Goal: Find specific page/section: Find specific page/section

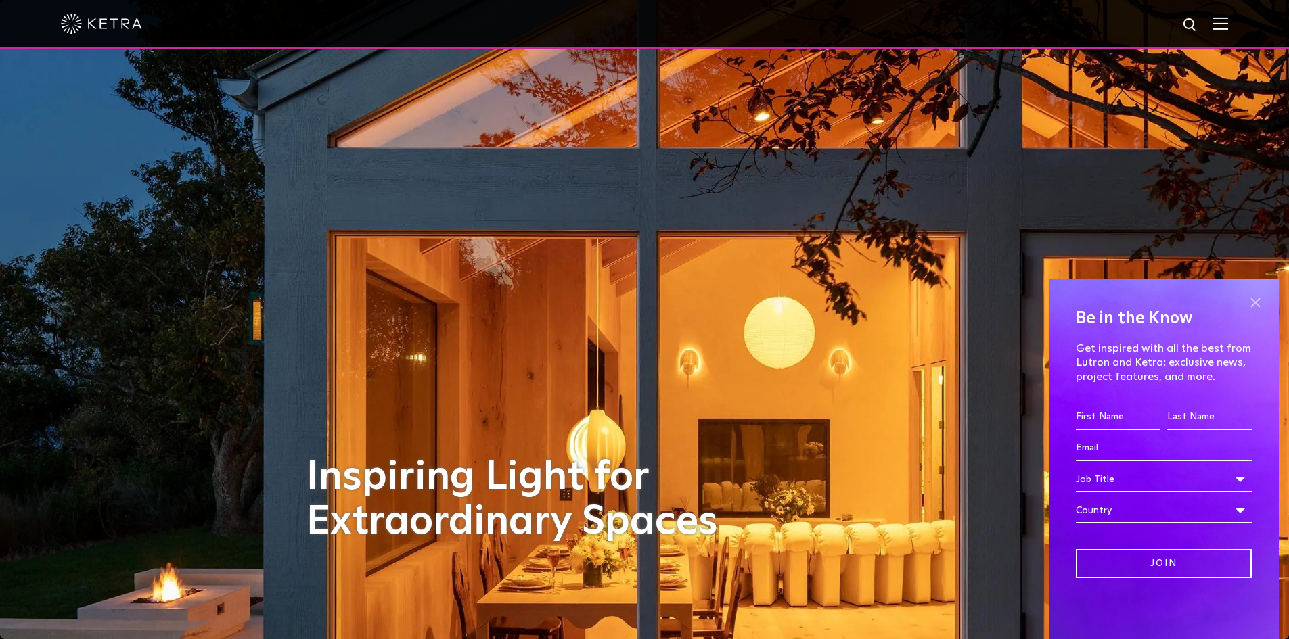
click at [1258, 298] on span at bounding box center [1255, 302] width 20 height 20
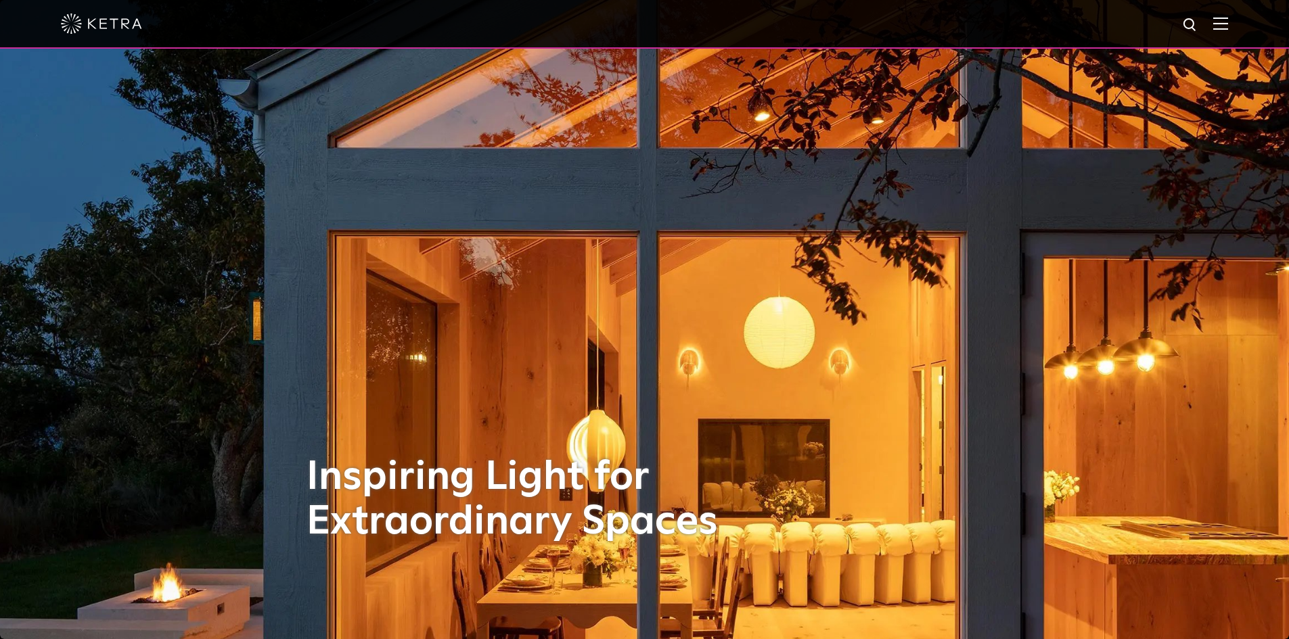
click at [1228, 21] on img at bounding box center [1220, 23] width 15 height 13
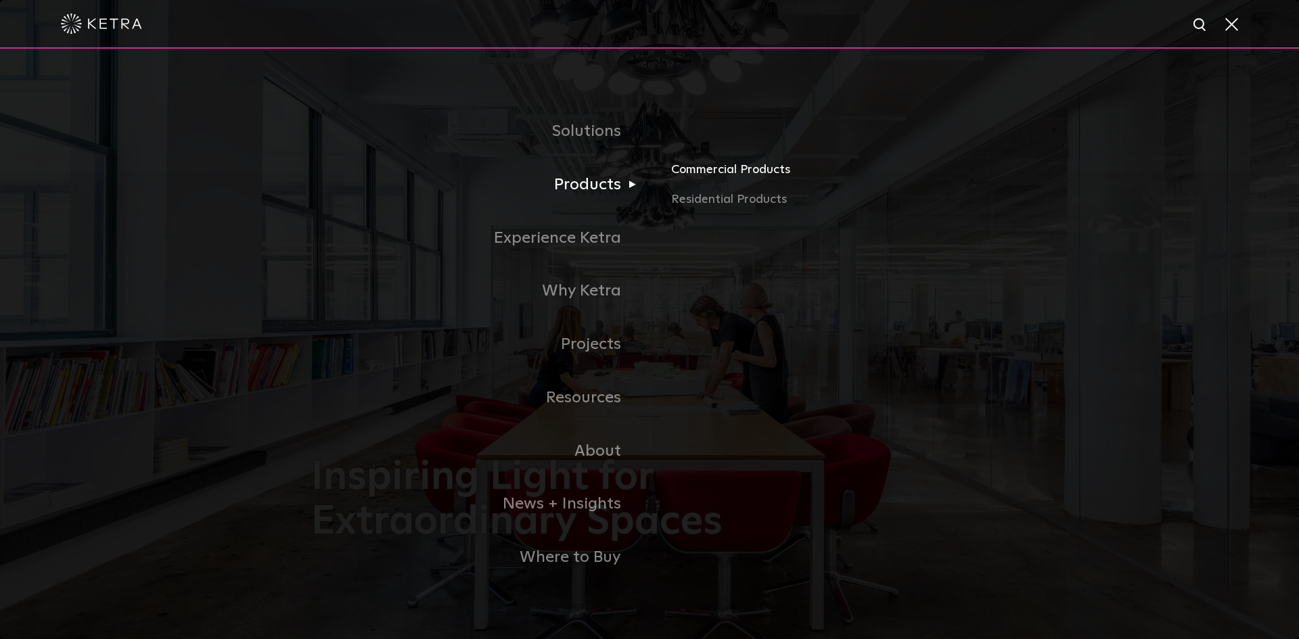
click at [727, 174] on link "Commercial Products" at bounding box center [829, 175] width 317 height 30
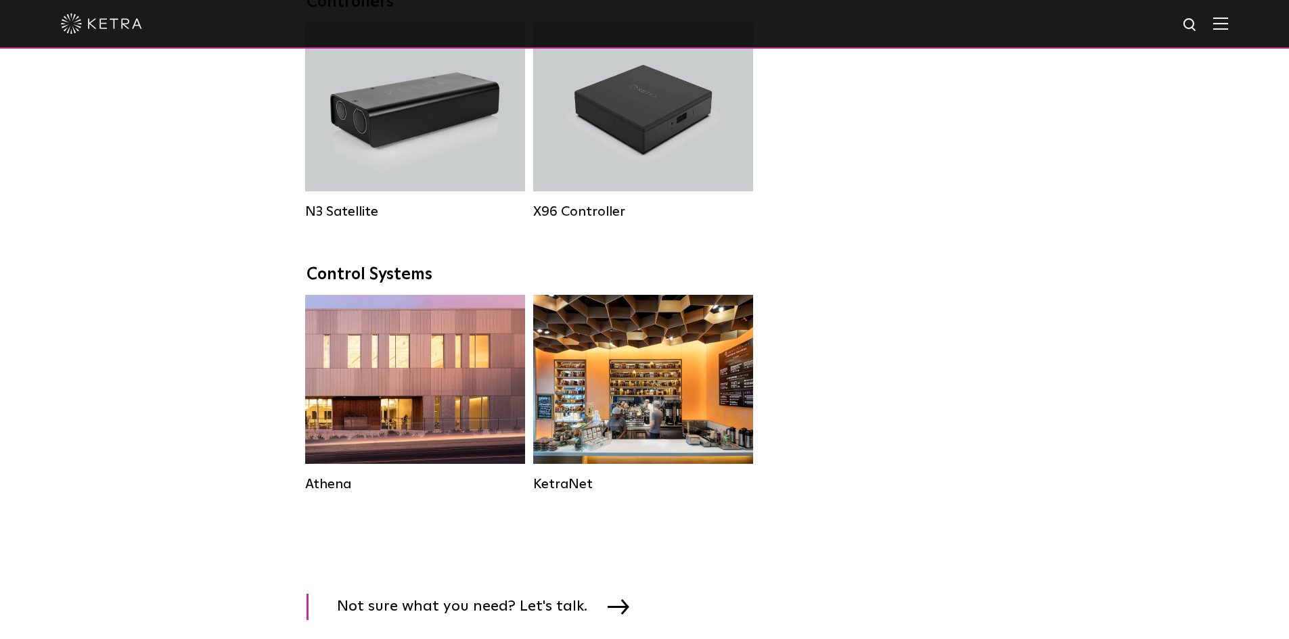
scroll to position [1827, 0]
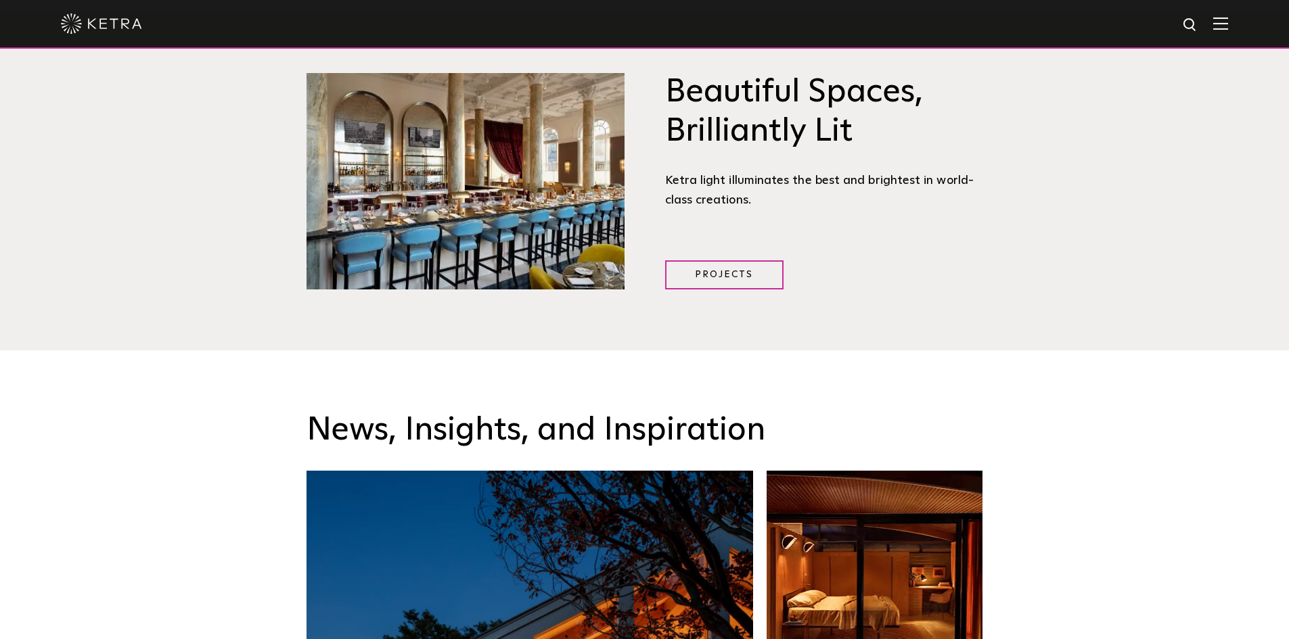
scroll to position [1421, 0]
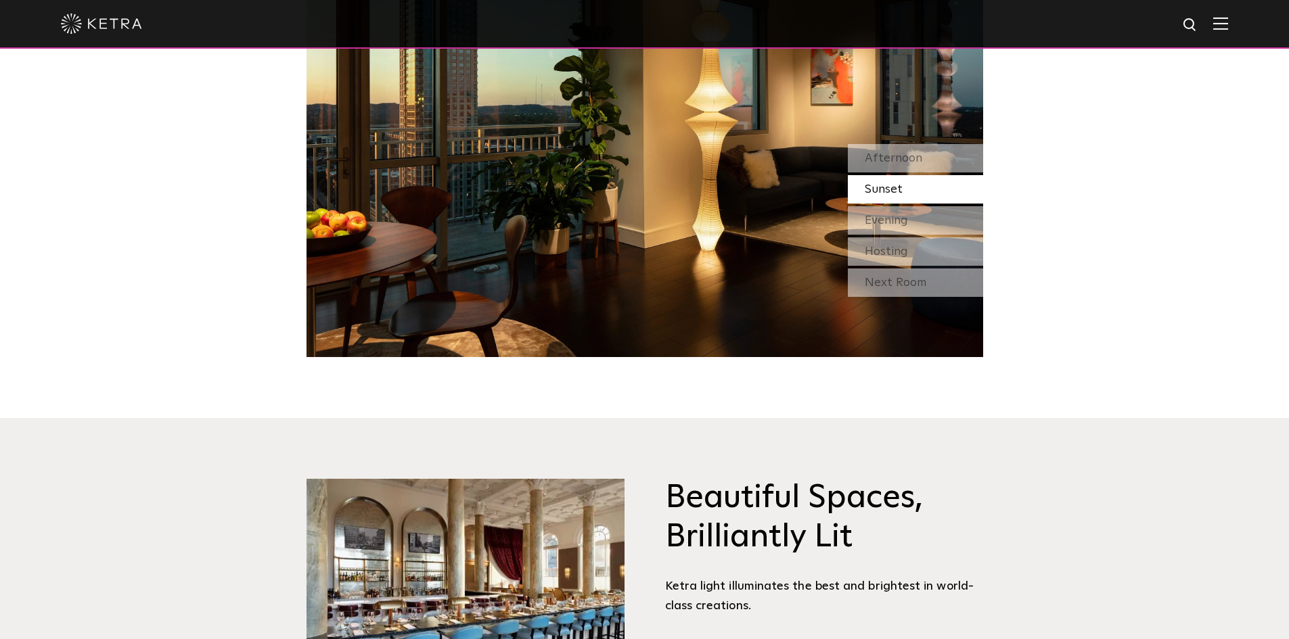
click at [1196, 26] on img at bounding box center [1190, 25] width 17 height 17
type input "s30"
click at [1148, 15] on button "Search" at bounding box center [1158, 25] width 20 height 20
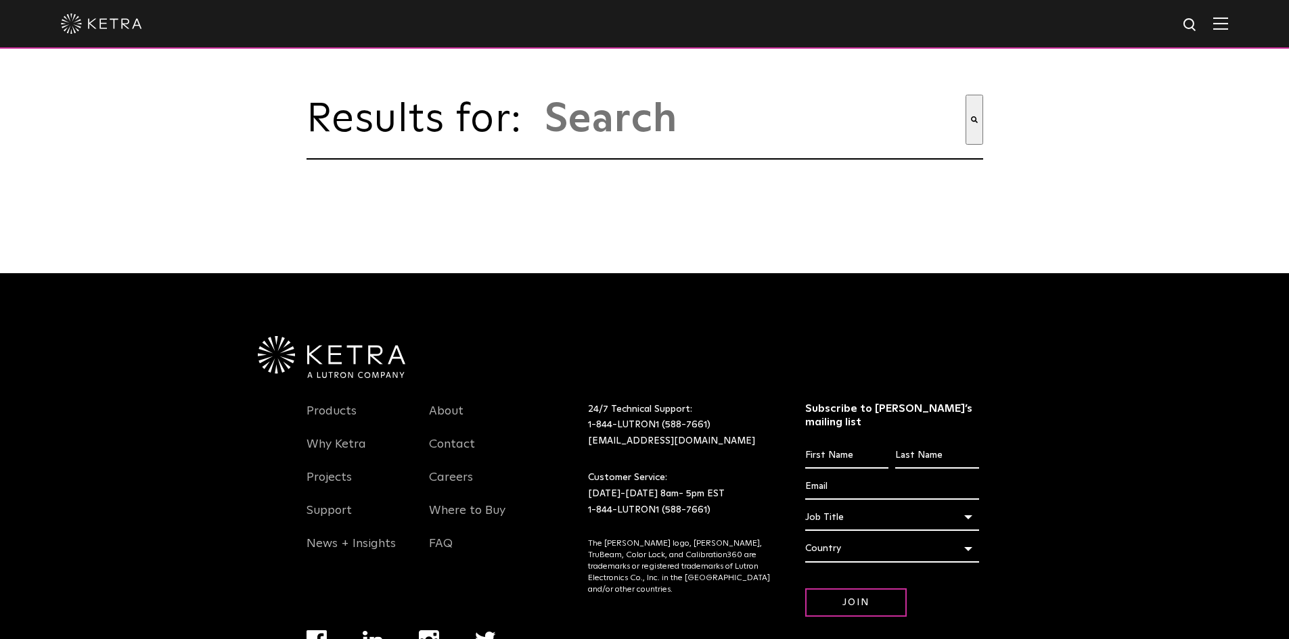
type input "s30"
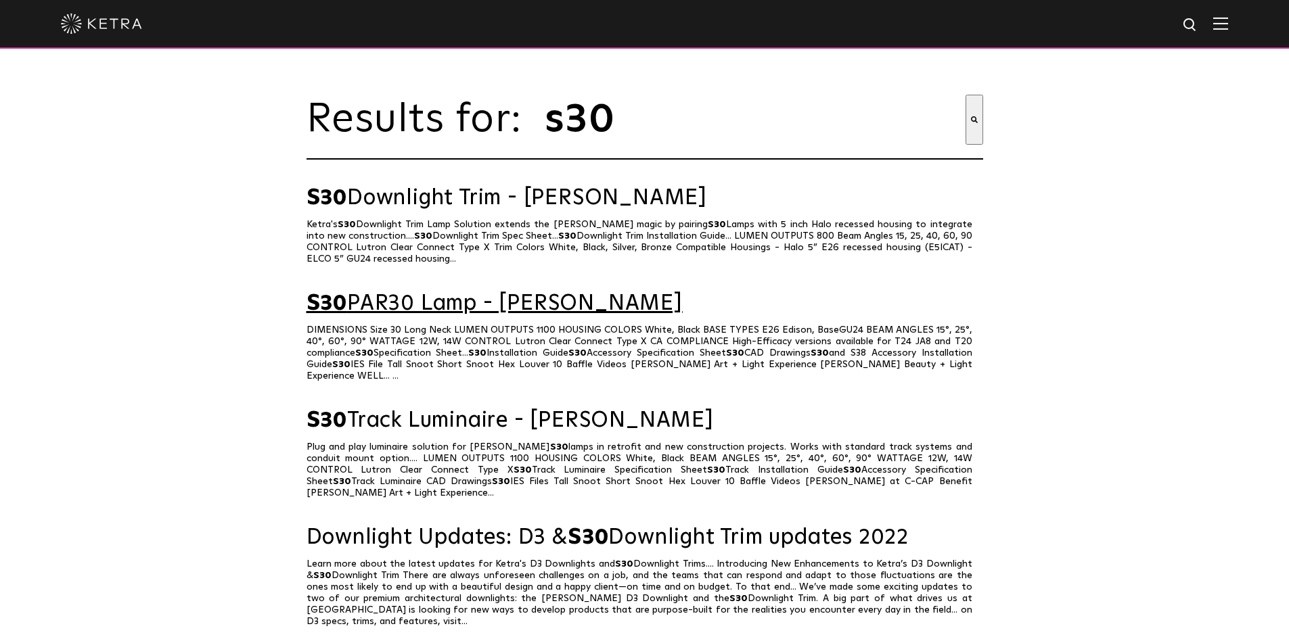
click at [470, 309] on link "S30 PAR30 Lamp - [PERSON_NAME]" at bounding box center [645, 304] width 677 height 24
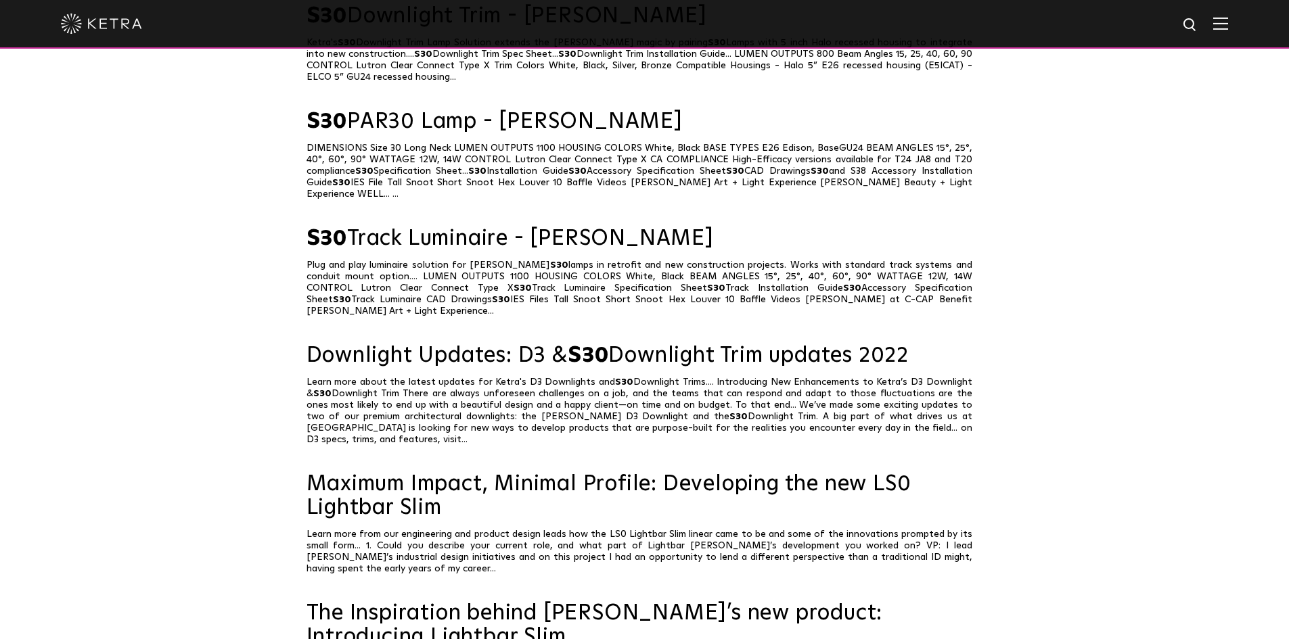
scroll to position [203, 0]
